Goal: Transaction & Acquisition: Purchase product/service

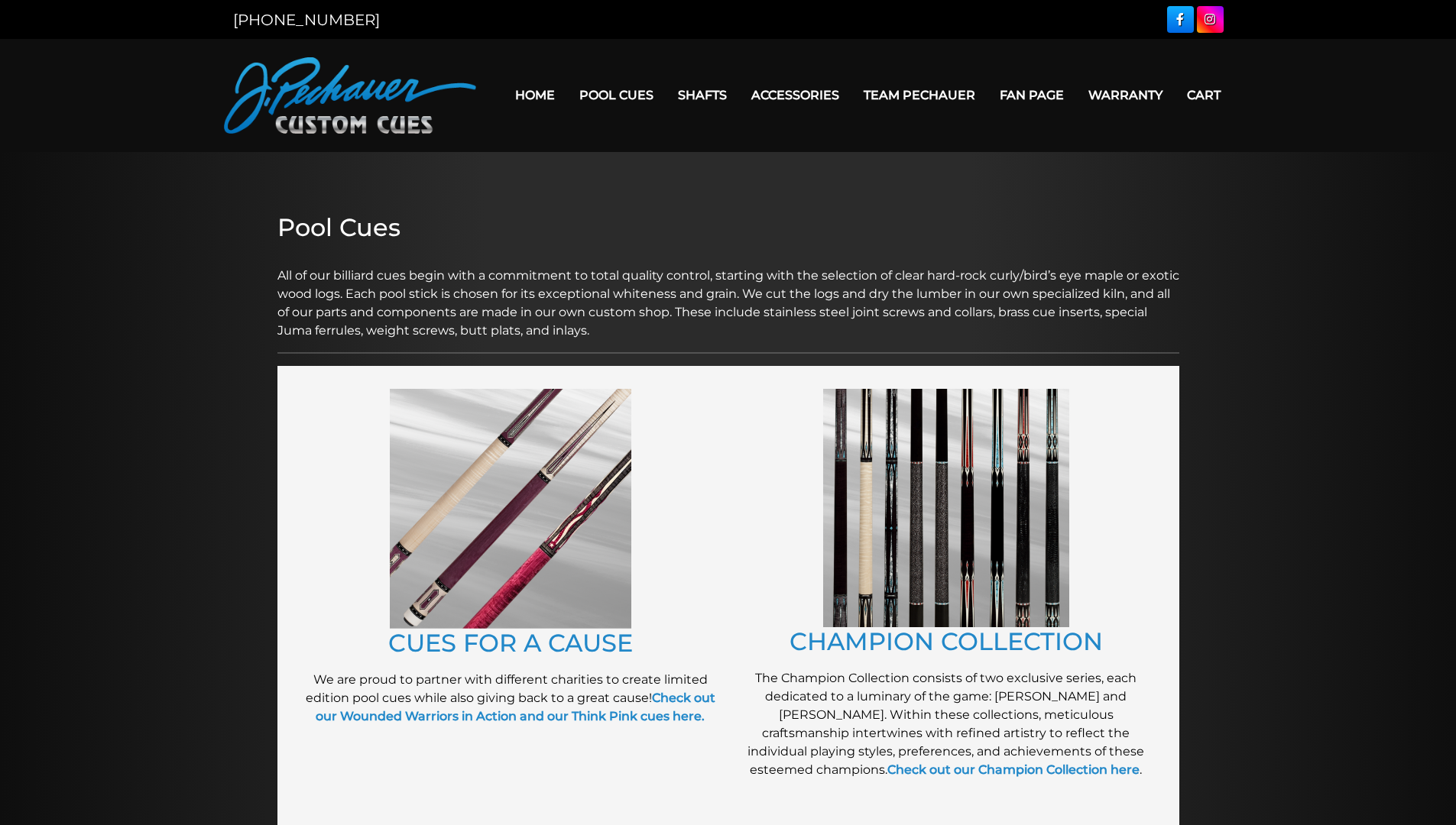
click at [750, 252] on p "All of our billiard cues begin with a commitment to total quality control, star…" at bounding box center [728, 294] width 902 height 92
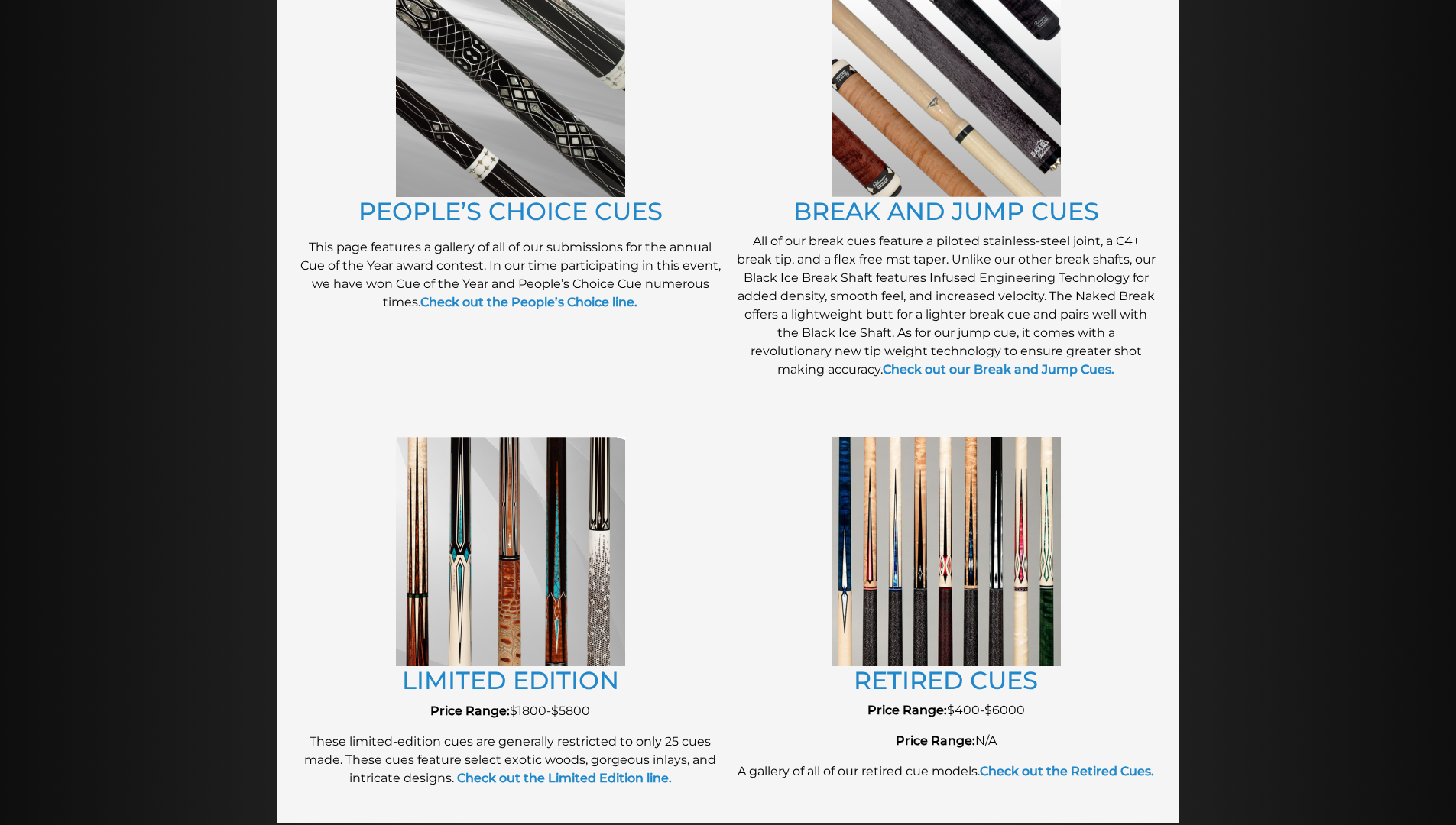
scroll to position [1322, 0]
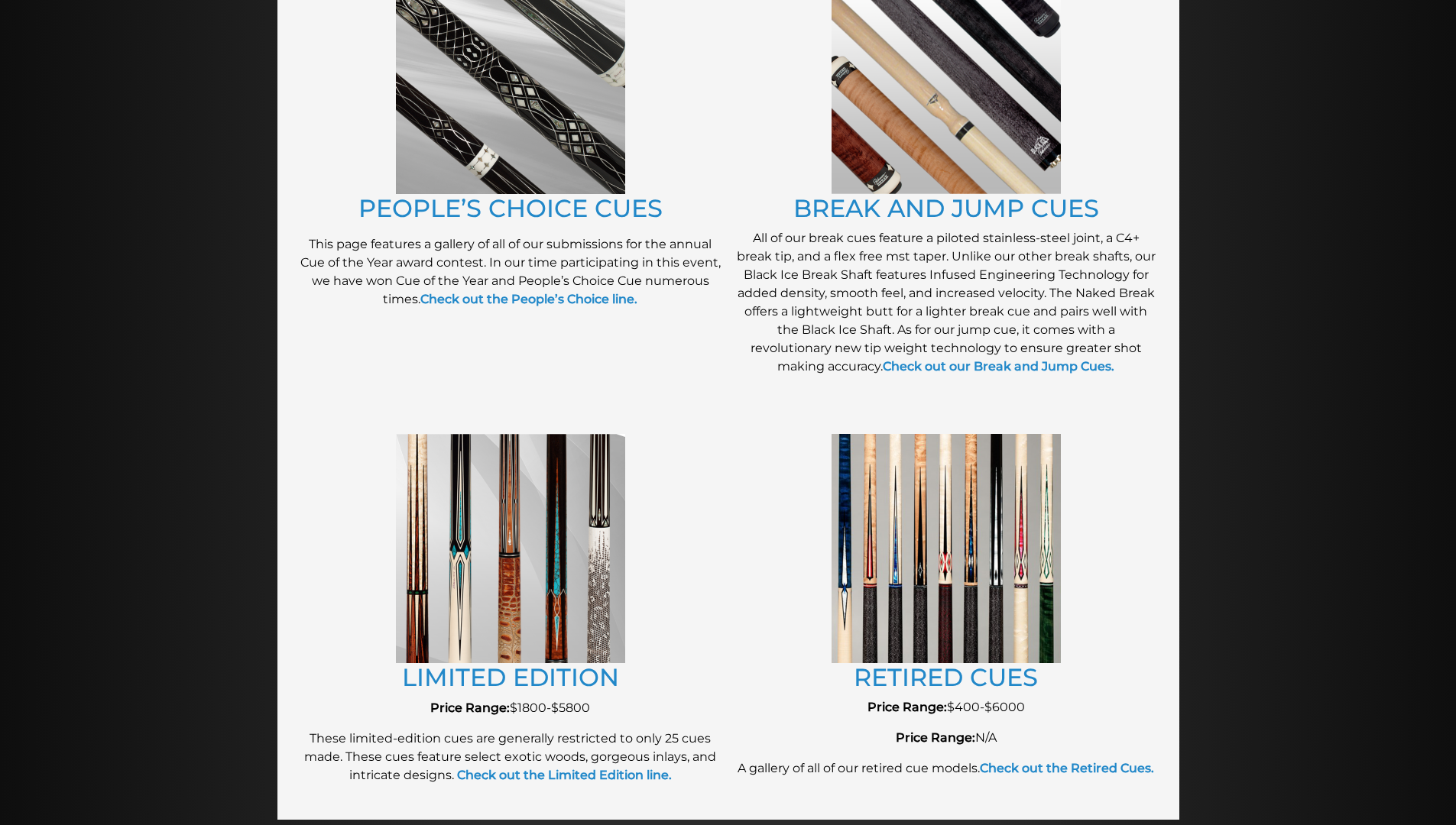
click at [562, 538] on img at bounding box center [510, 548] width 229 height 229
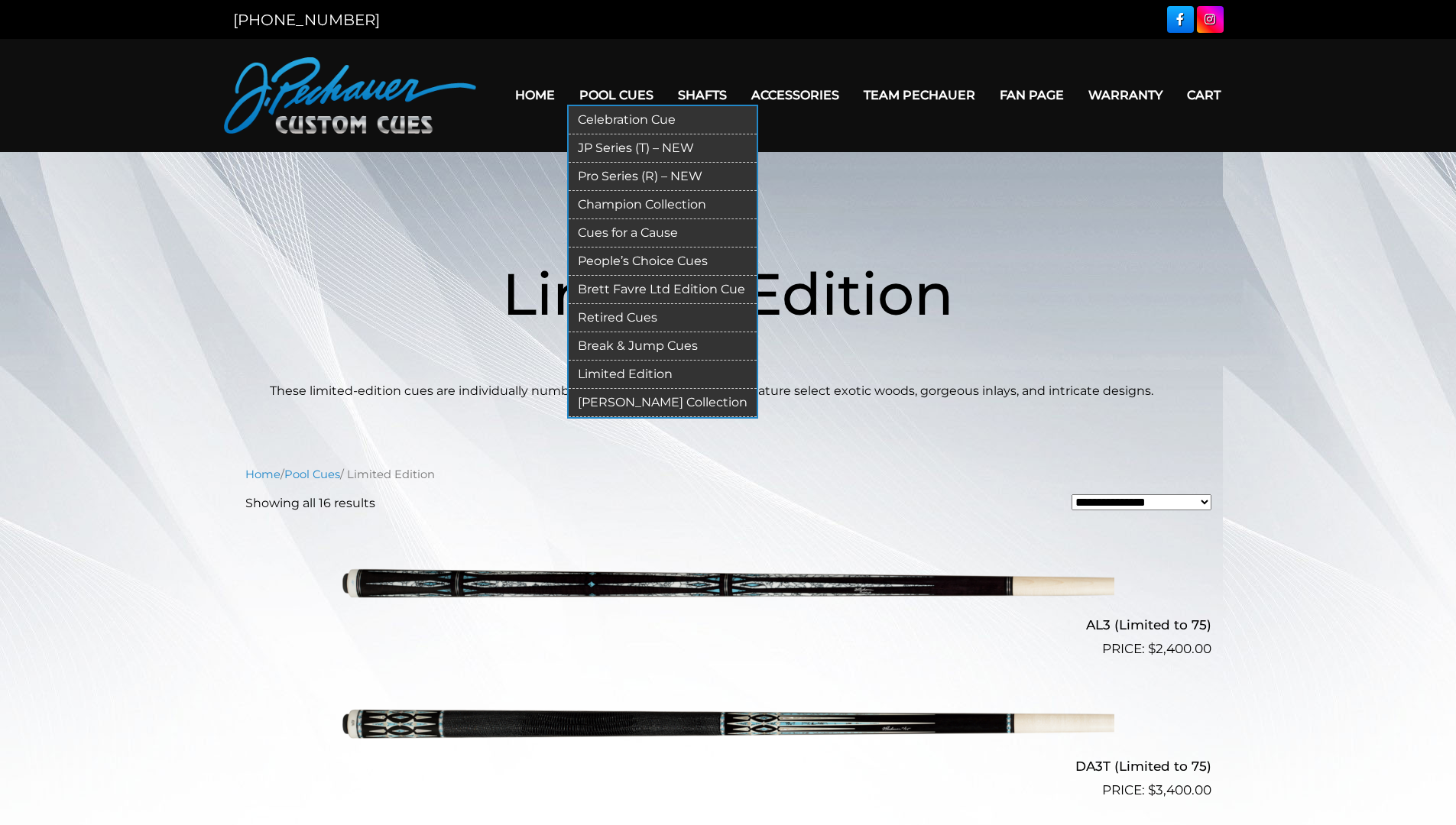
click at [601, 91] on link "Pool Cues" at bounding box center [616, 95] width 99 height 39
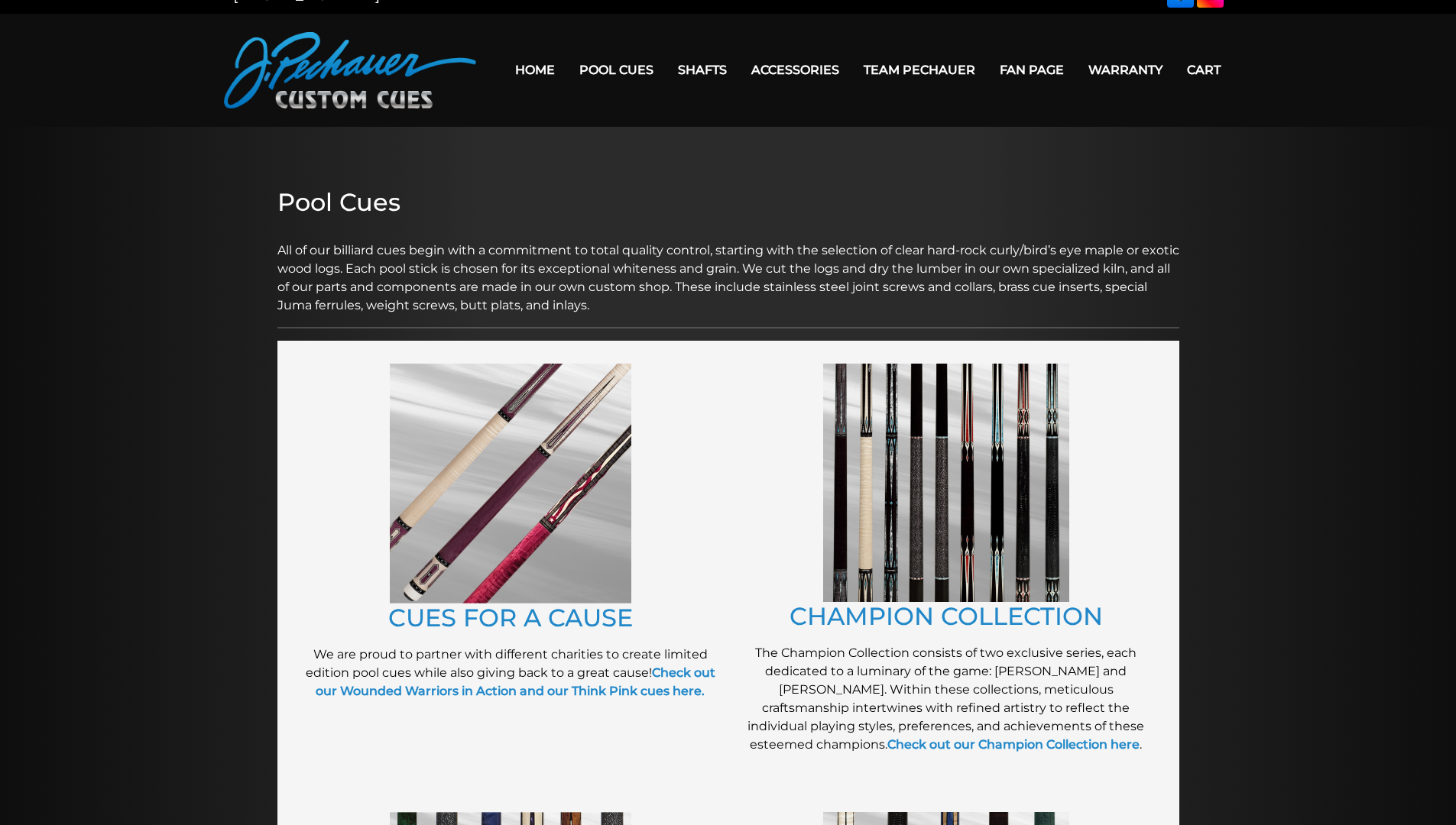
scroll to position [146, 0]
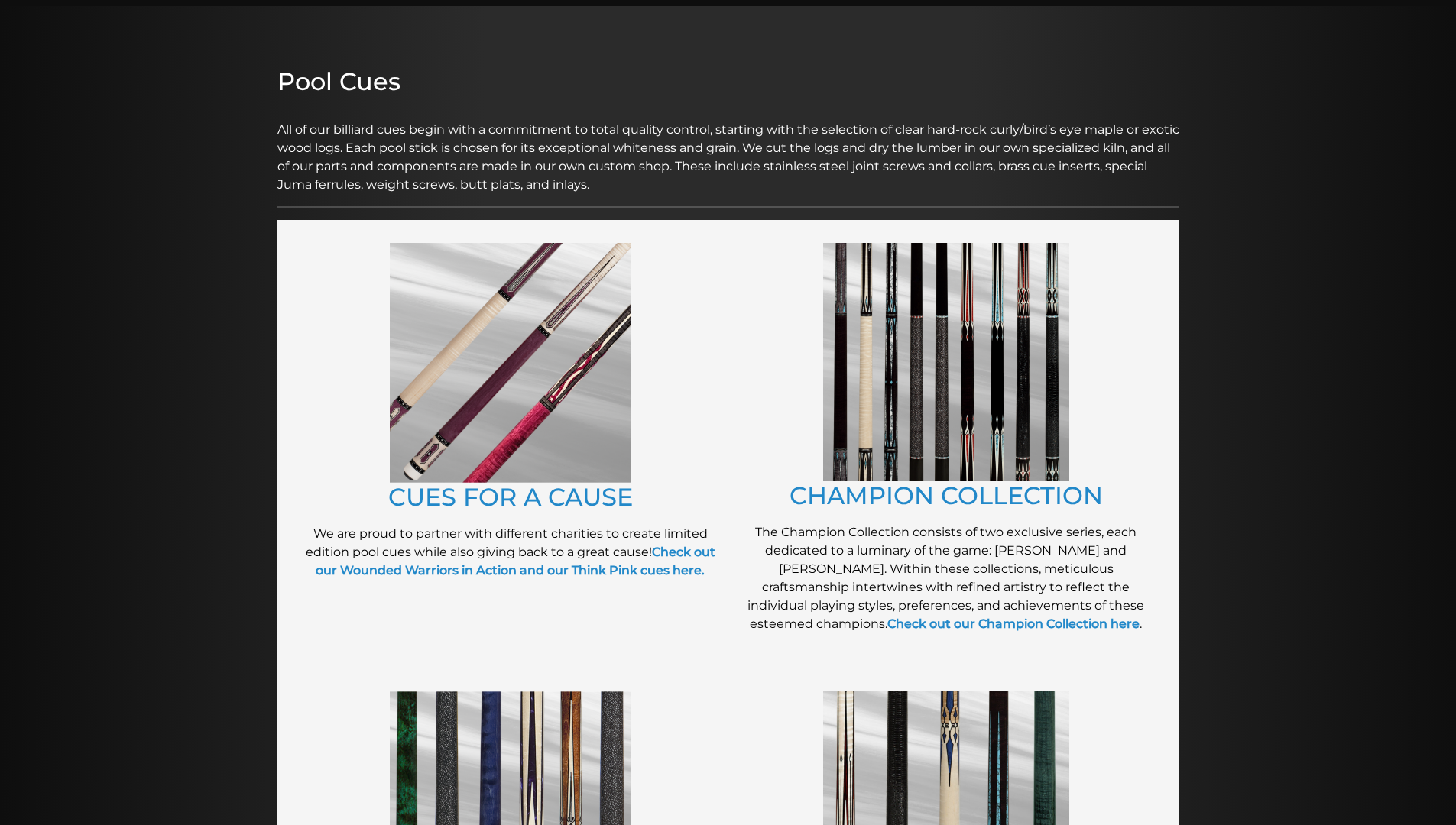
click at [966, 372] on img at bounding box center [947, 362] width 246 height 239
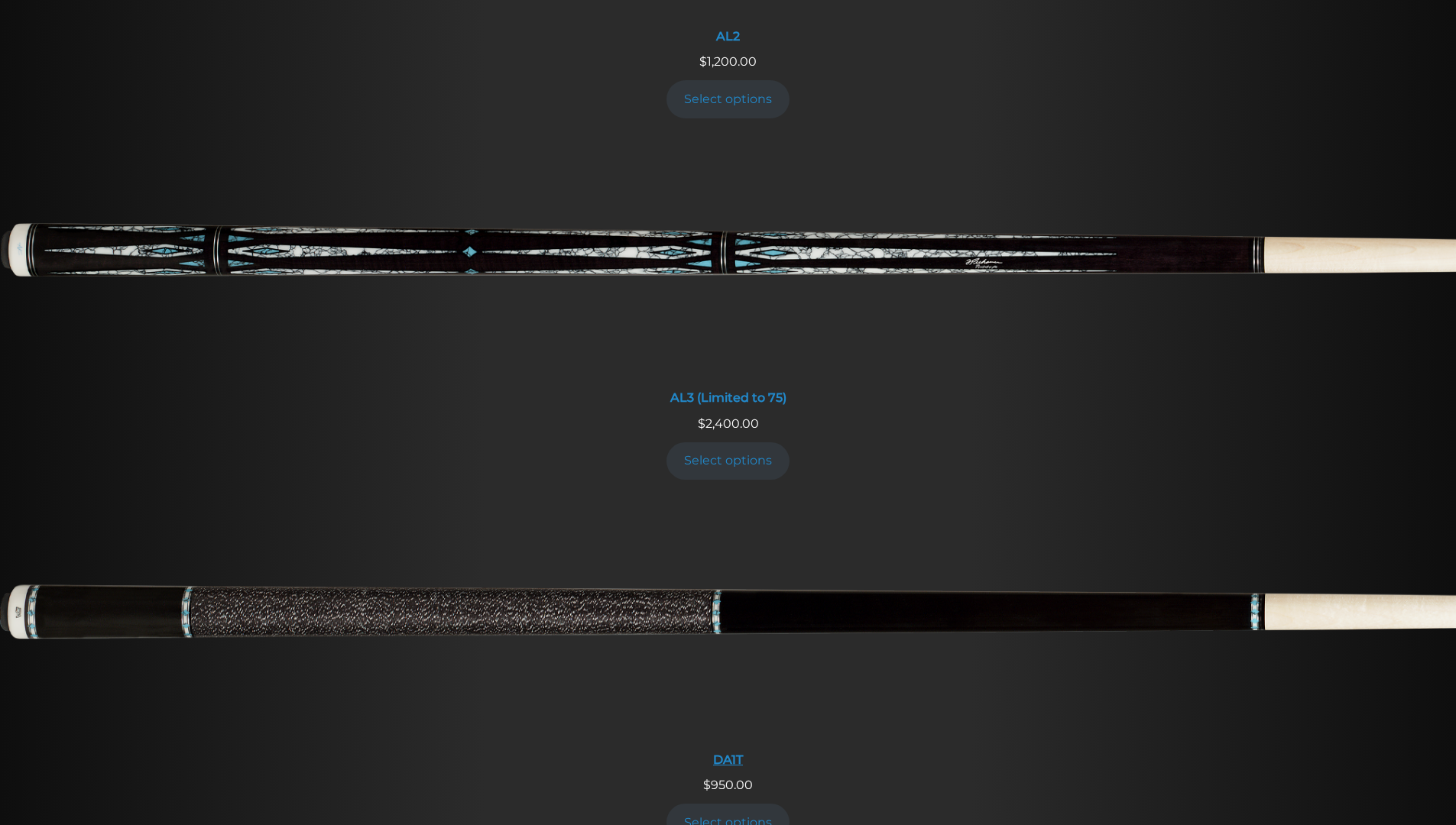
scroll to position [765, 0]
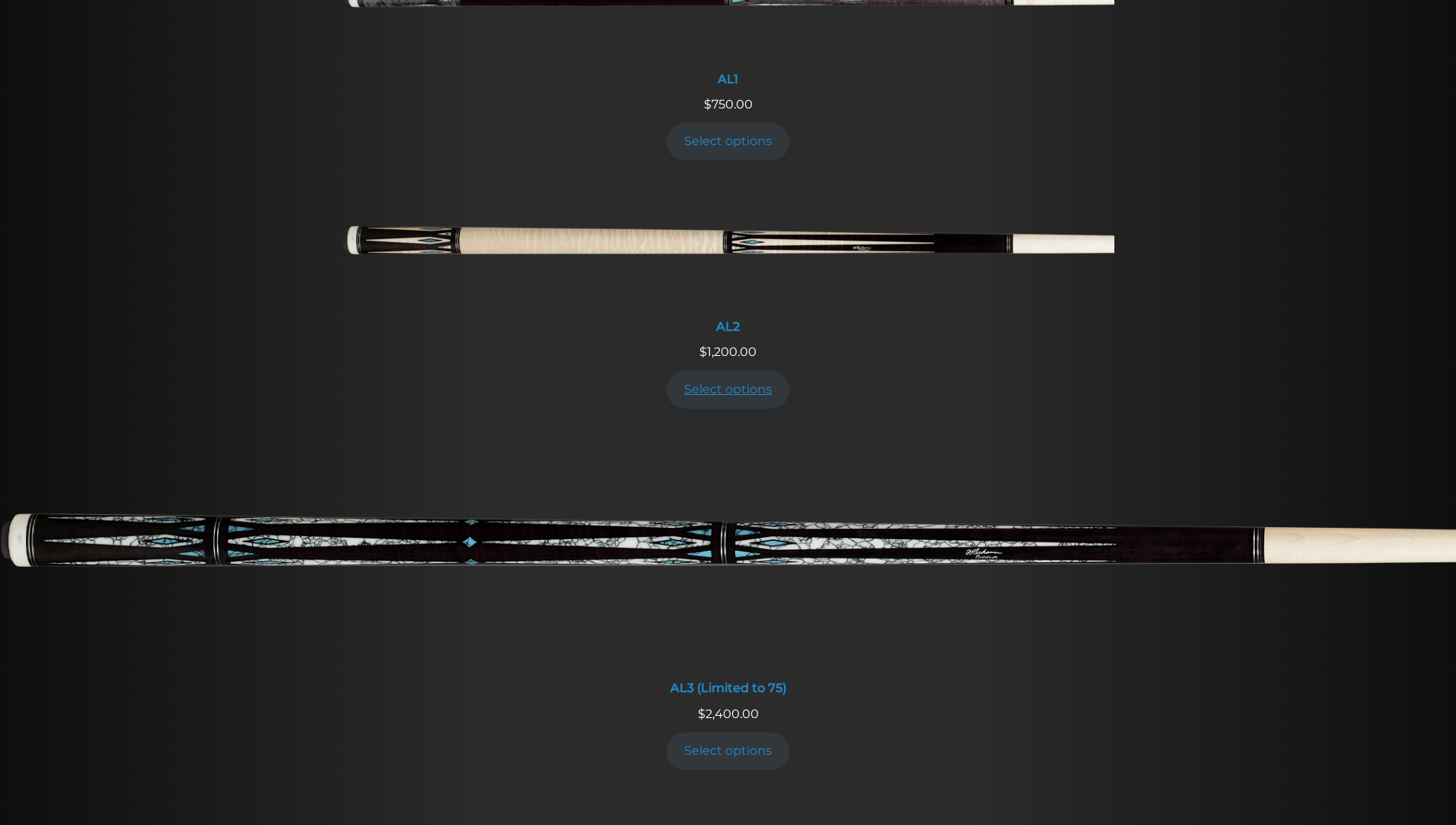
click at [730, 386] on link "Select options" at bounding box center [729, 389] width 124 height 38
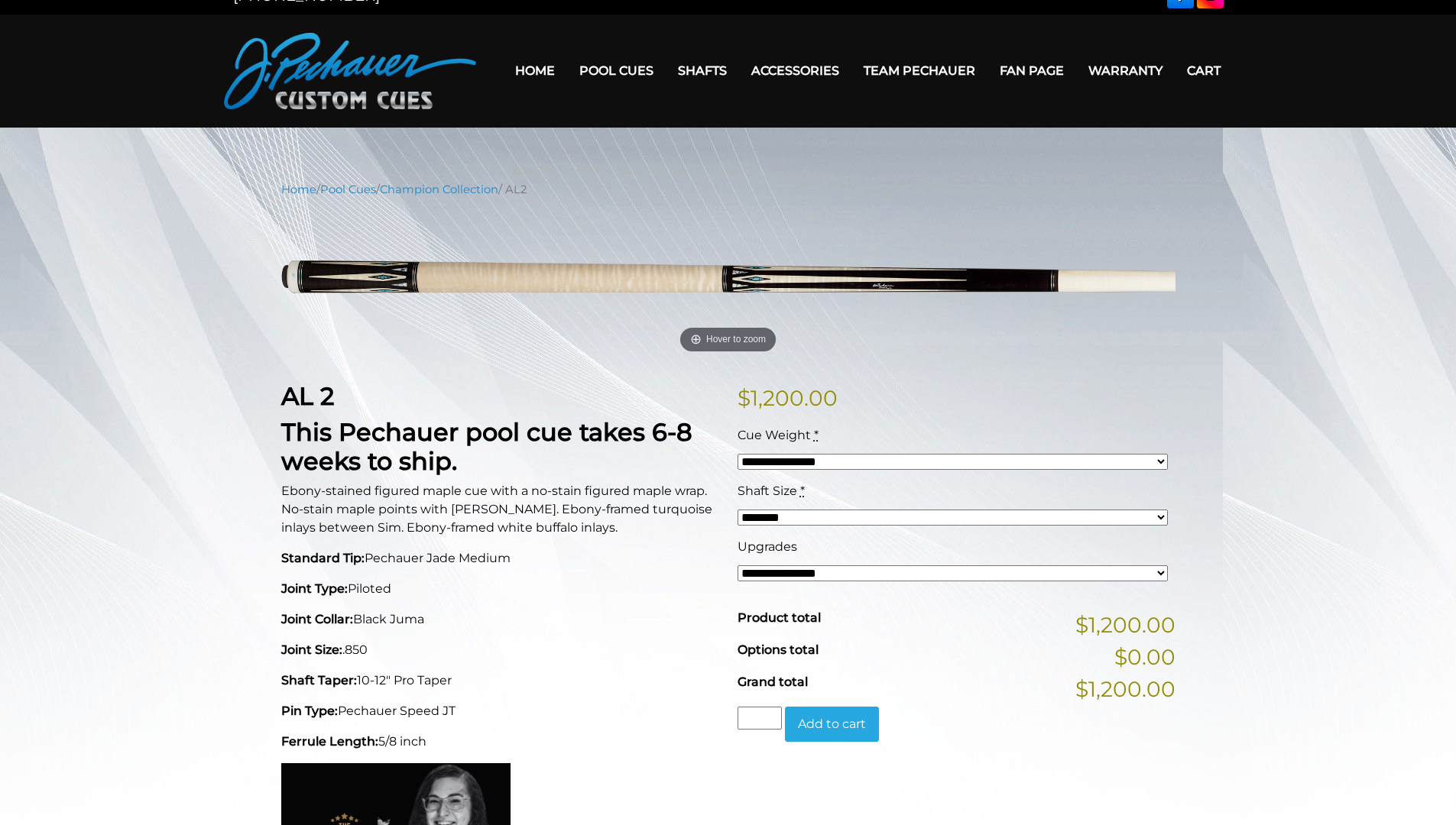
scroll to position [479, 0]
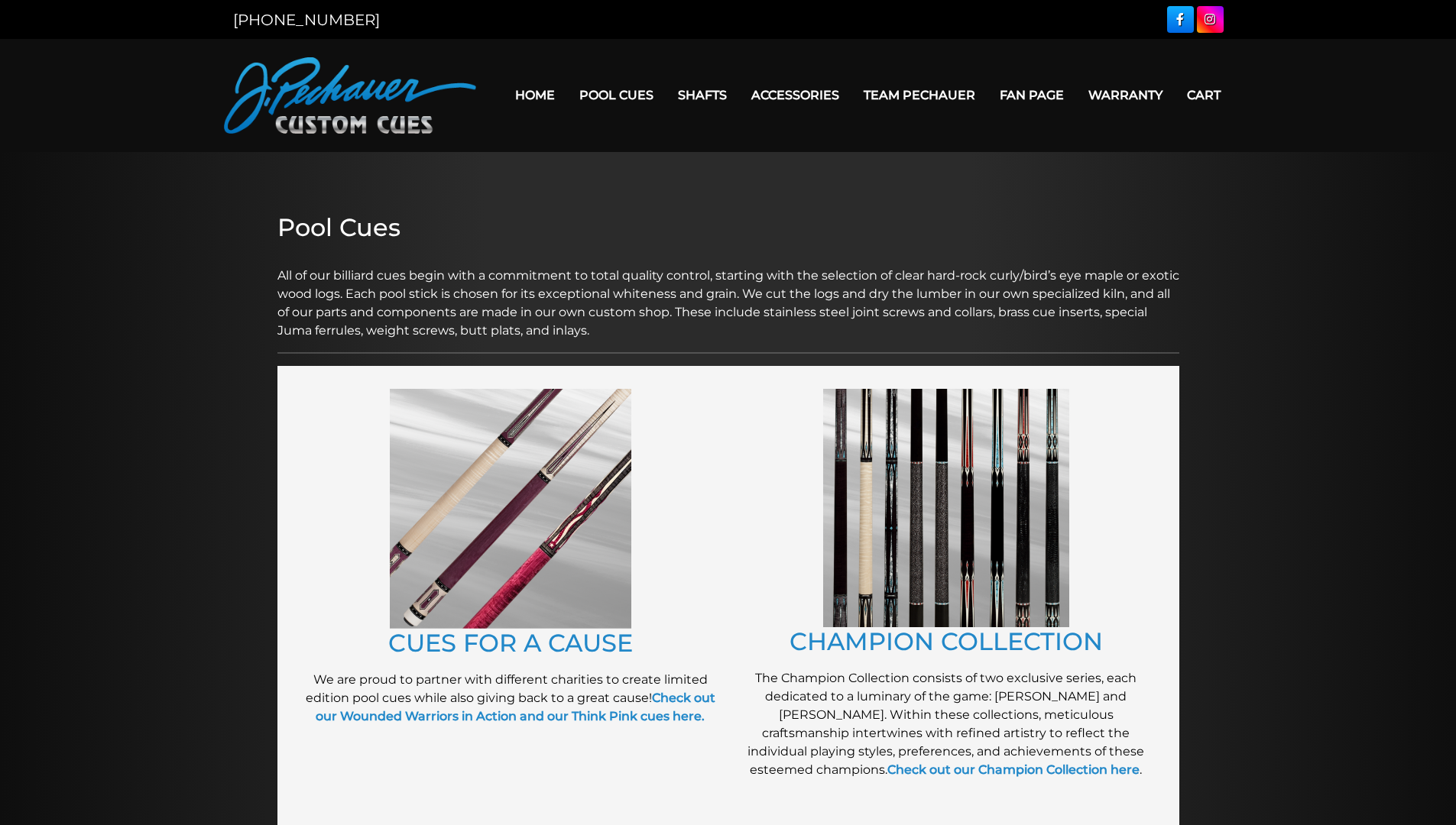
scroll to position [1322, 0]
